Goal: Check status: Check status

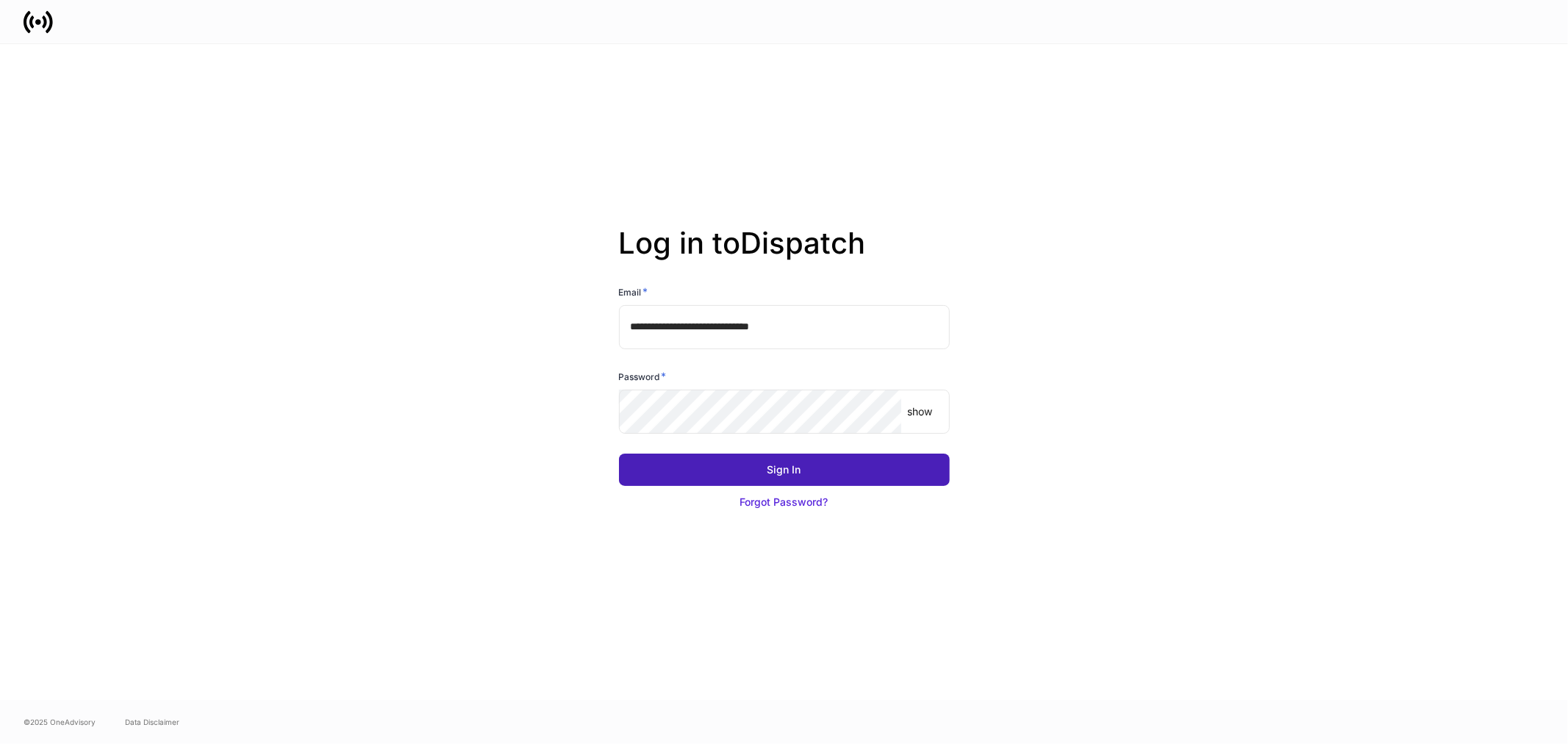
click at [844, 459] on button "Sign In" at bounding box center [785, 470] width 331 height 33
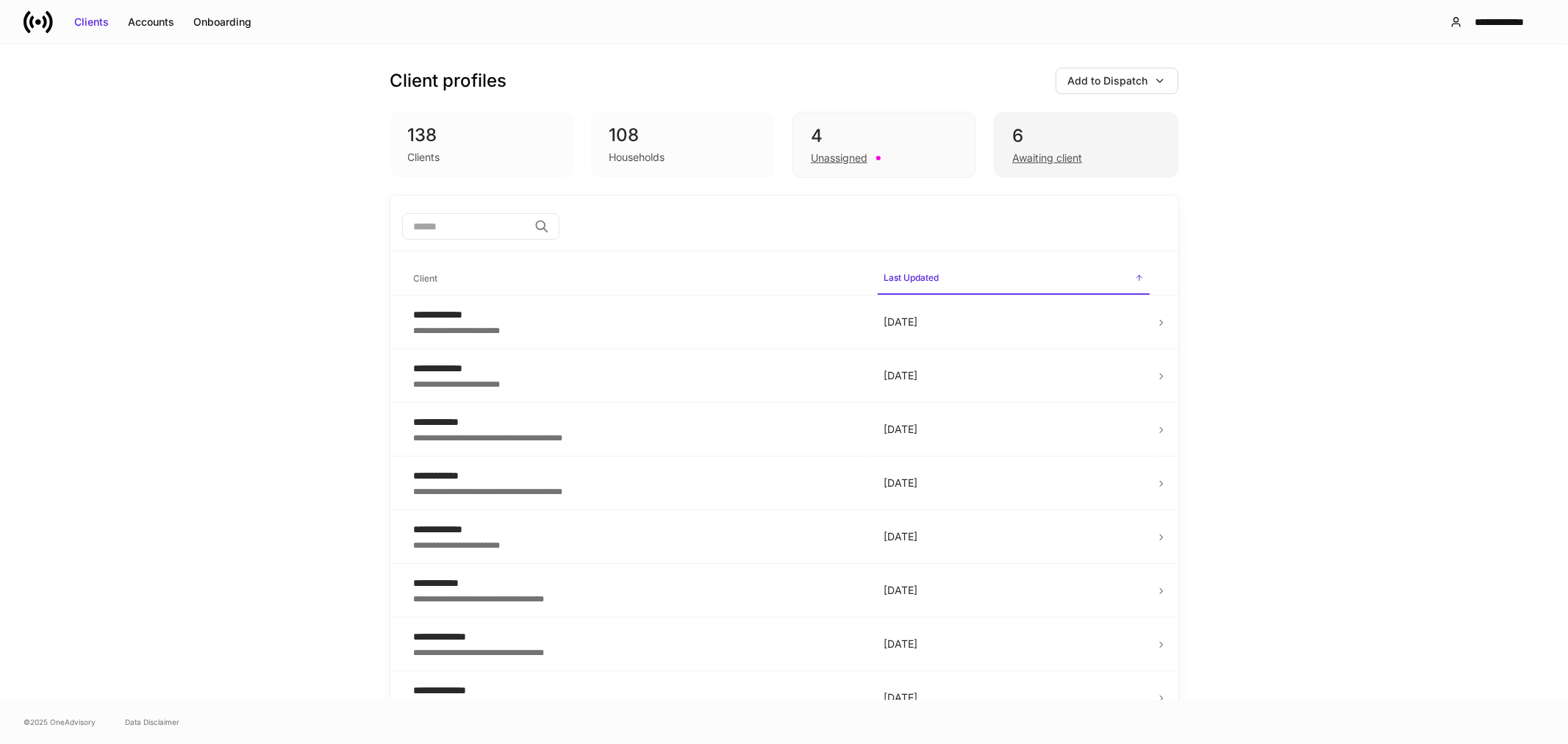
click at [1022, 163] on div "Awaiting client" at bounding box center [1046, 158] width 70 height 15
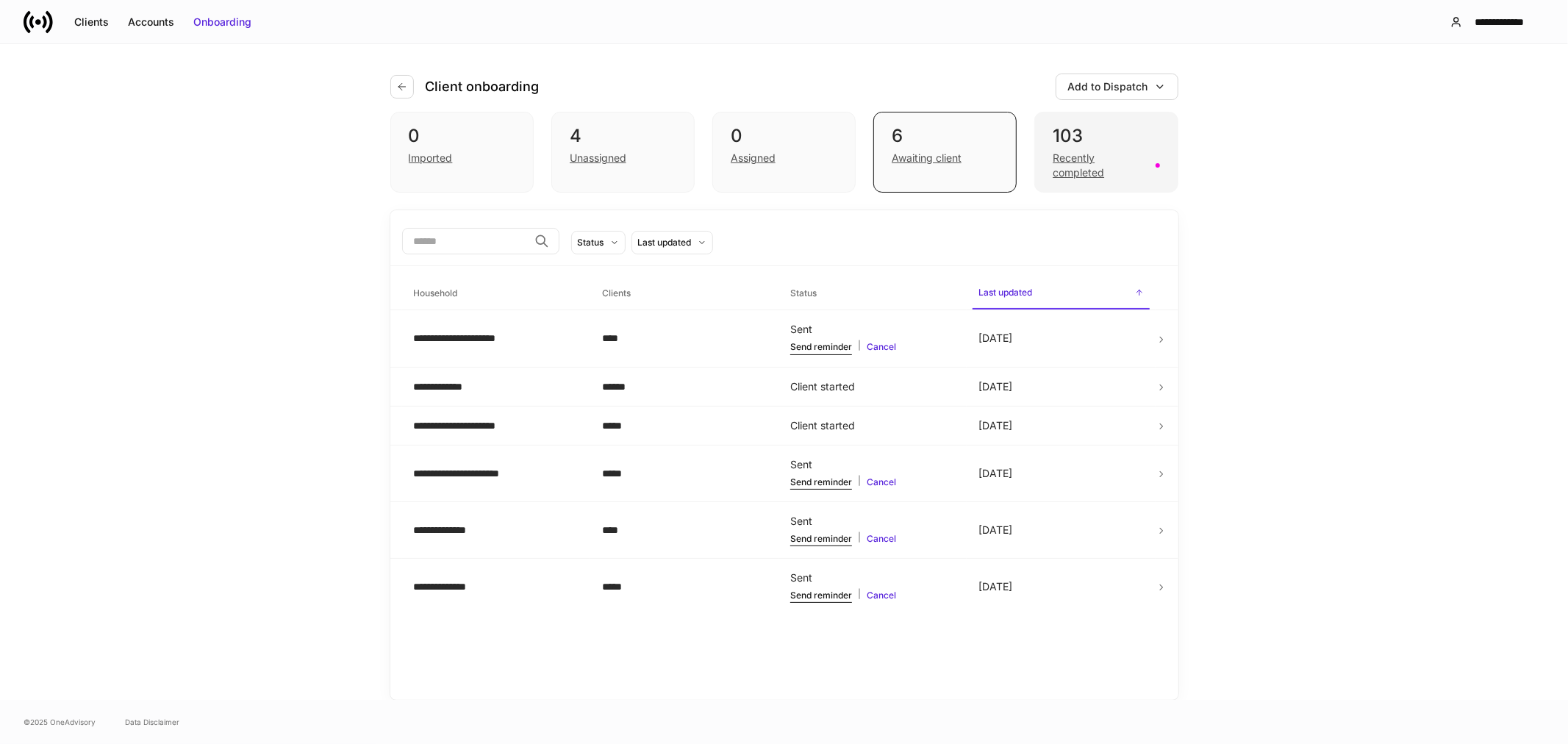
click at [1069, 177] on div "Recently completed" at bounding box center [1099, 166] width 93 height 30
